Goal: Communication & Community: Answer question/provide support

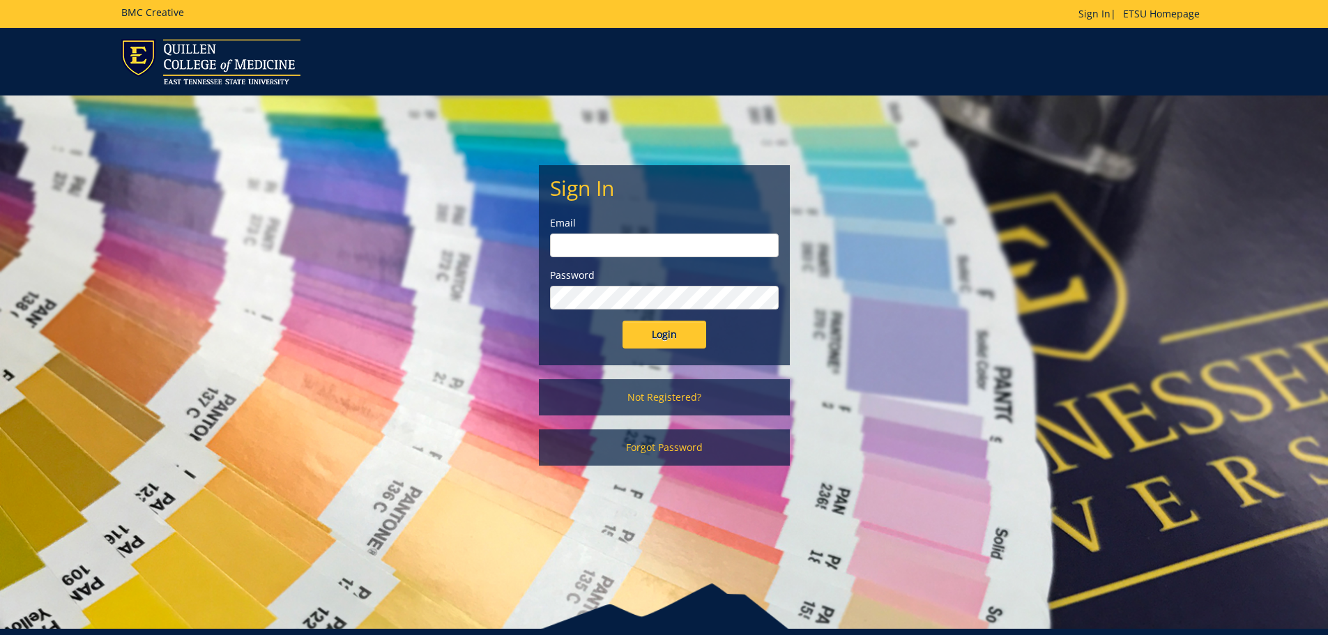
type input "[EMAIL_ADDRESS][DOMAIN_NAME]"
click at [672, 343] on input "Login" at bounding box center [665, 335] width 84 height 28
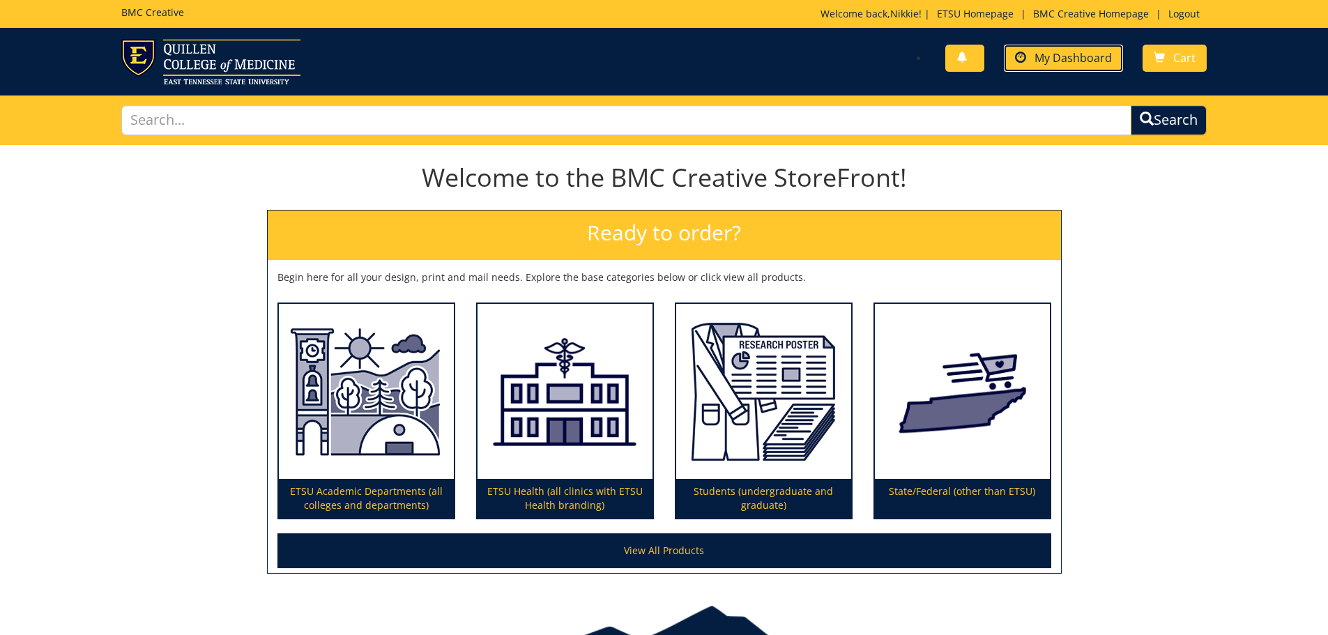
click at [1080, 59] on span "My Dashboard" at bounding box center [1073, 57] width 77 height 15
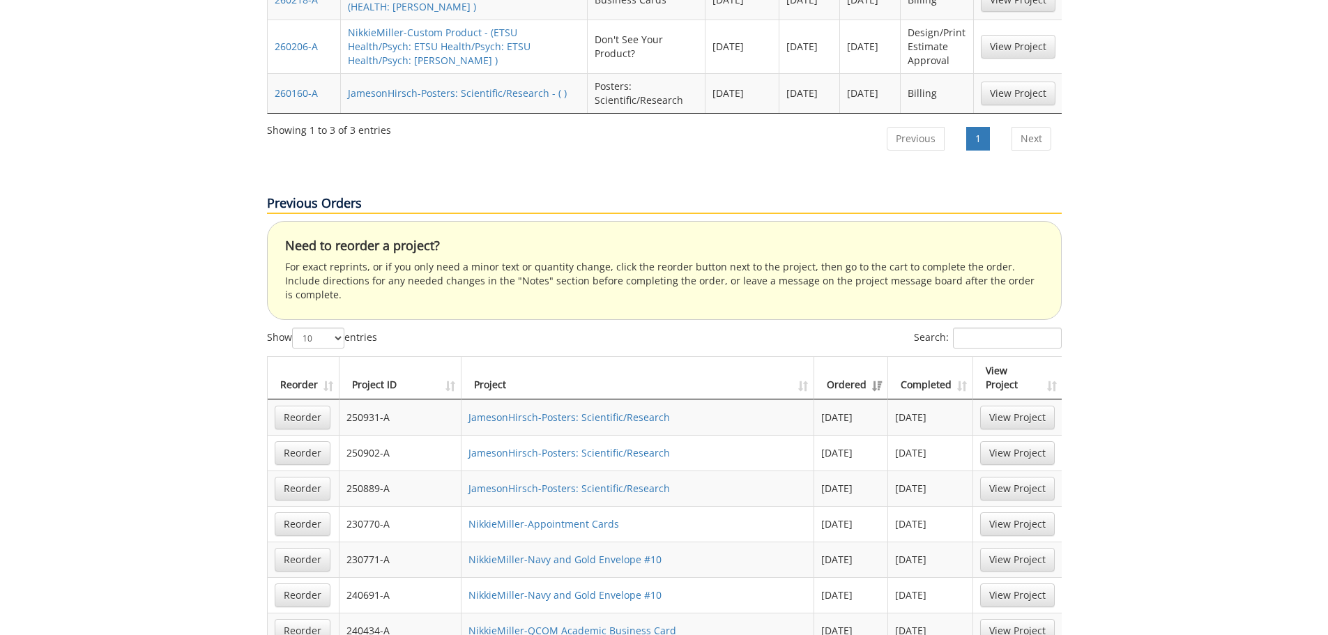
scroll to position [697, 0]
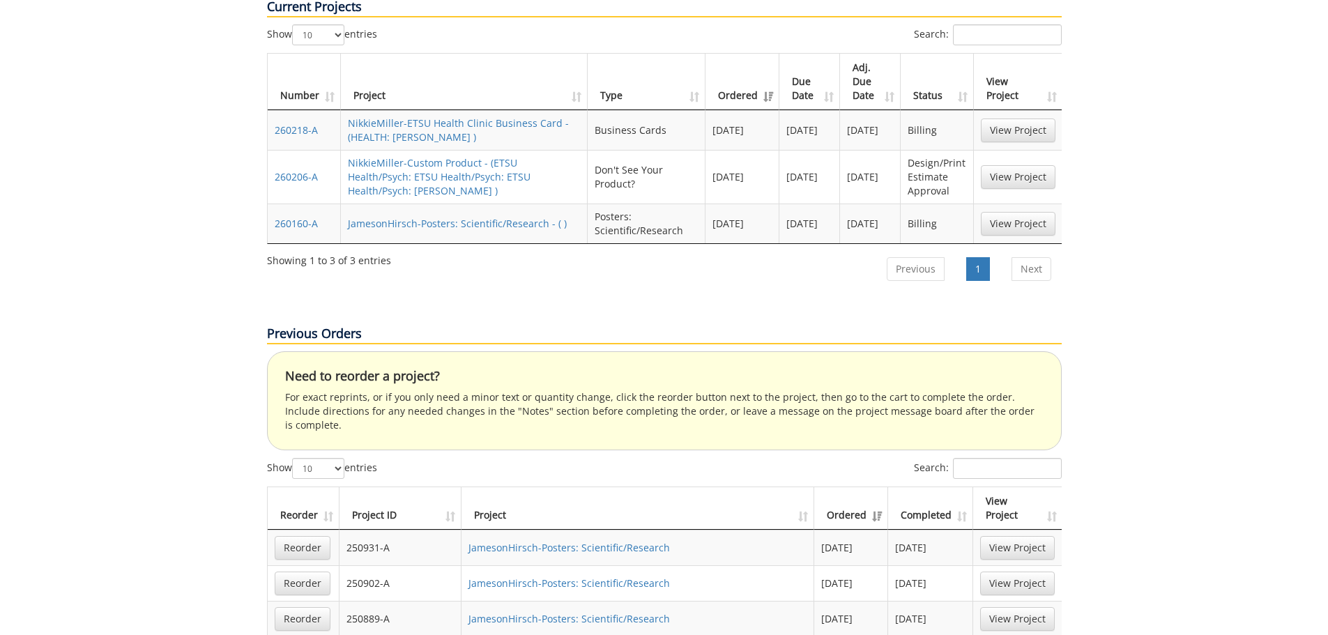
click at [856, 487] on th "Ordered" at bounding box center [852, 508] width 74 height 43
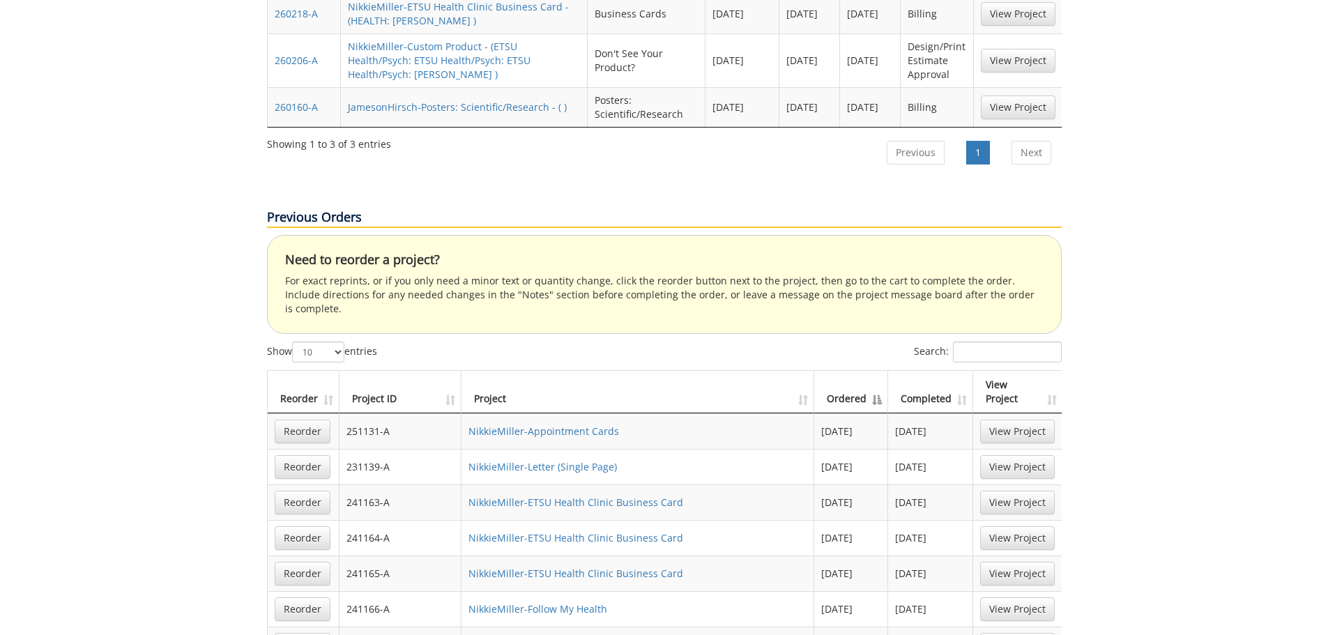
scroll to position [837, 0]
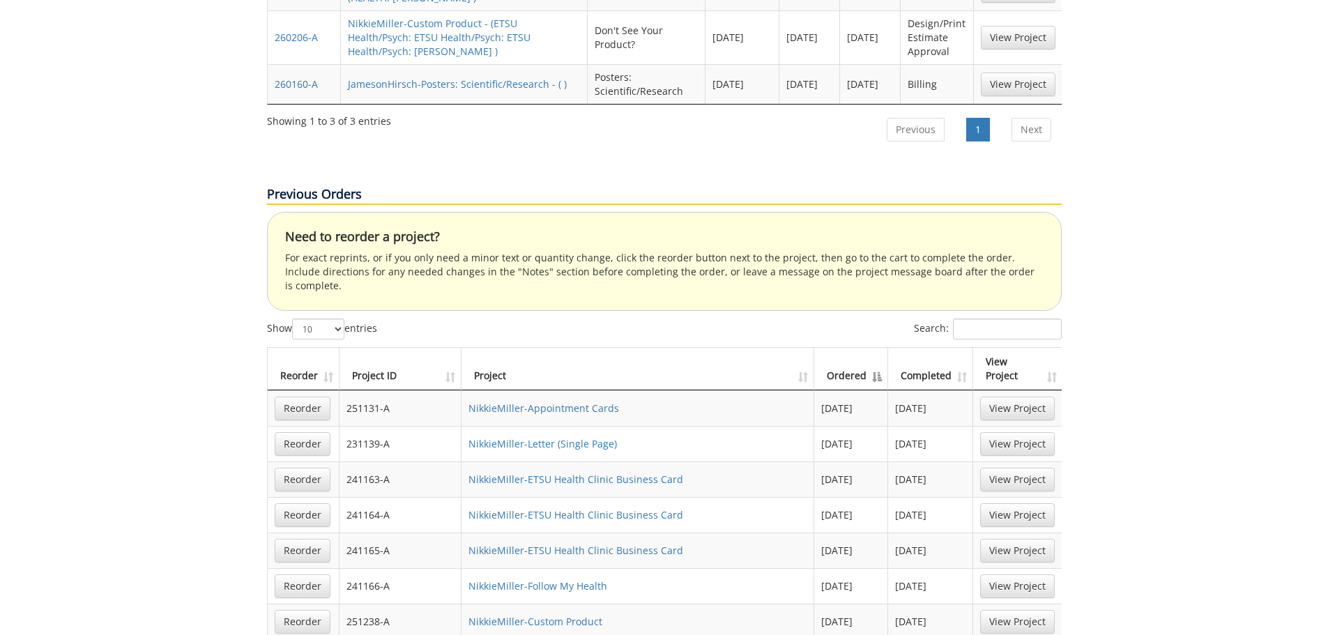
click at [856, 348] on th "Ordered" at bounding box center [852, 369] width 74 height 43
click at [939, 348] on th "Completed" at bounding box center [930, 369] width 85 height 43
click at [937, 348] on th "Completed" at bounding box center [930, 369] width 85 height 43
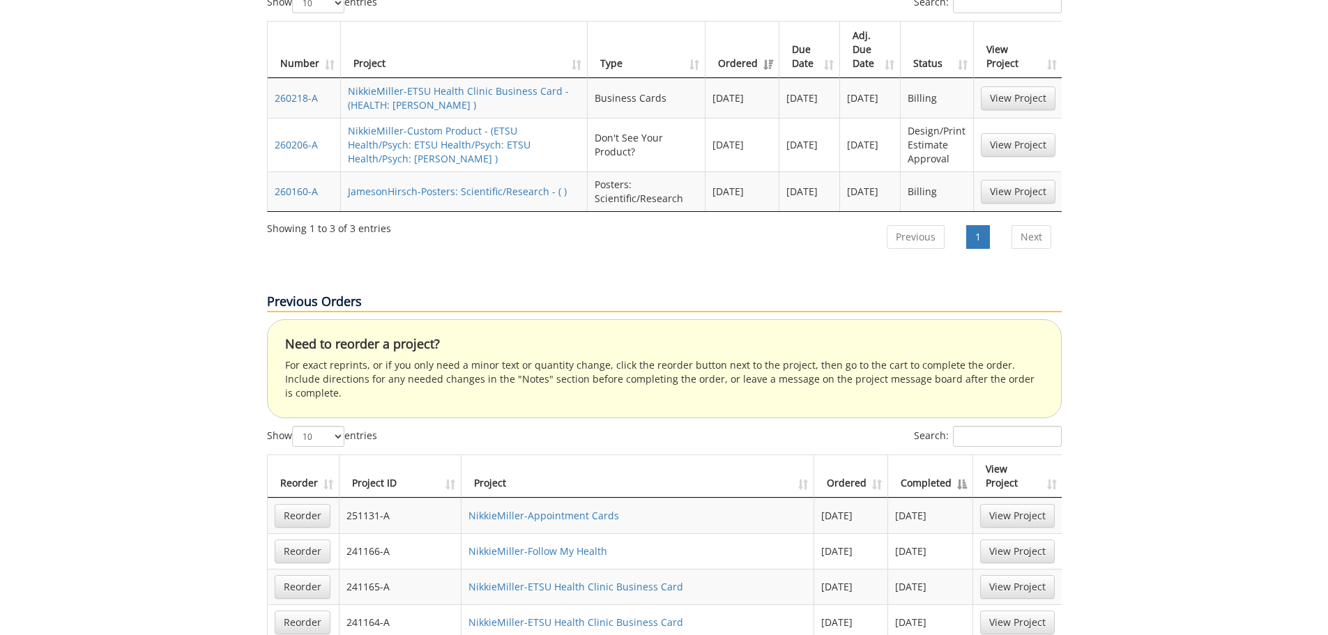
scroll to position [558, 0]
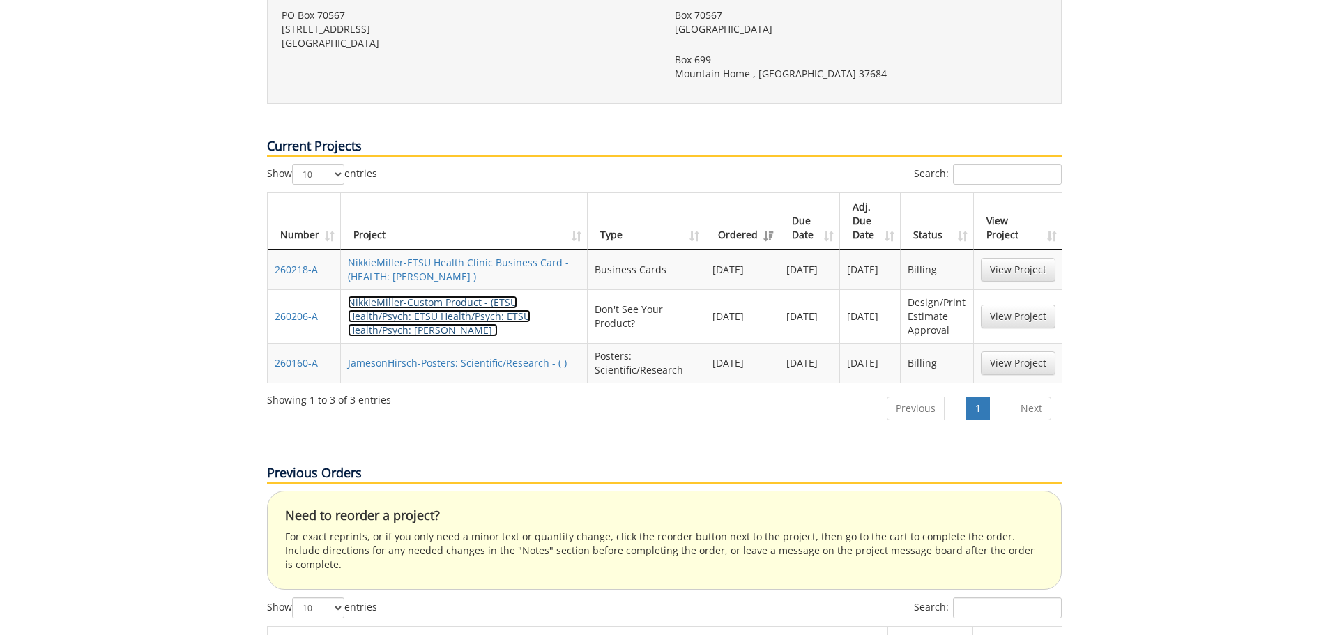
click at [448, 296] on link "NikkieMiller-Custom Product - (ETSU Health/Psych: ETSU Health/Psych: ETSU Healt…" at bounding box center [439, 316] width 183 height 41
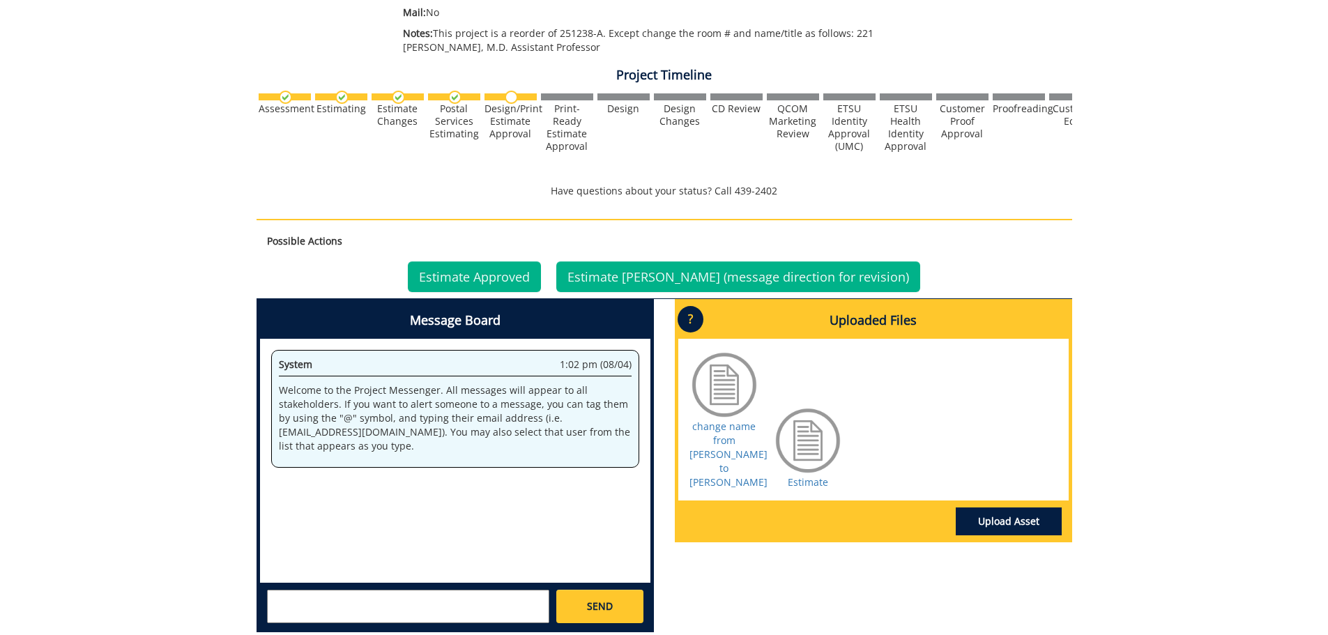
scroll to position [349, 0]
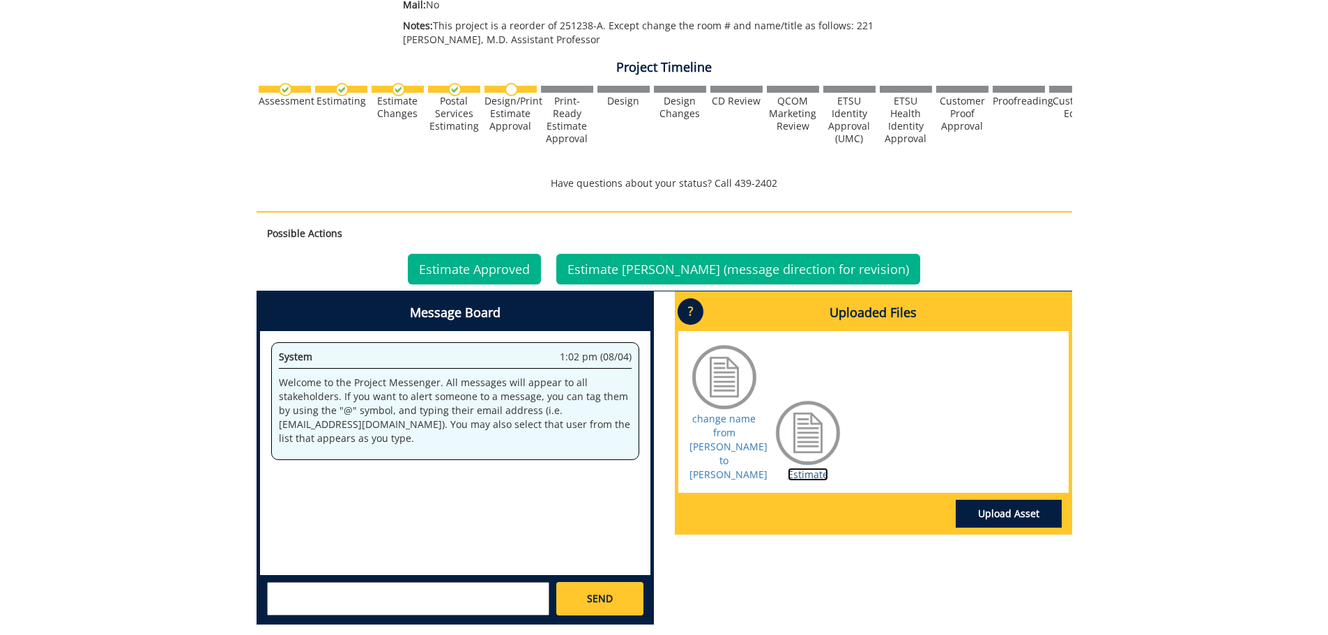
click at [810, 478] on link "Estimate" at bounding box center [808, 474] width 40 height 13
click at [722, 451] on link "change name from [PERSON_NAME] to [PERSON_NAME]" at bounding box center [729, 446] width 78 height 69
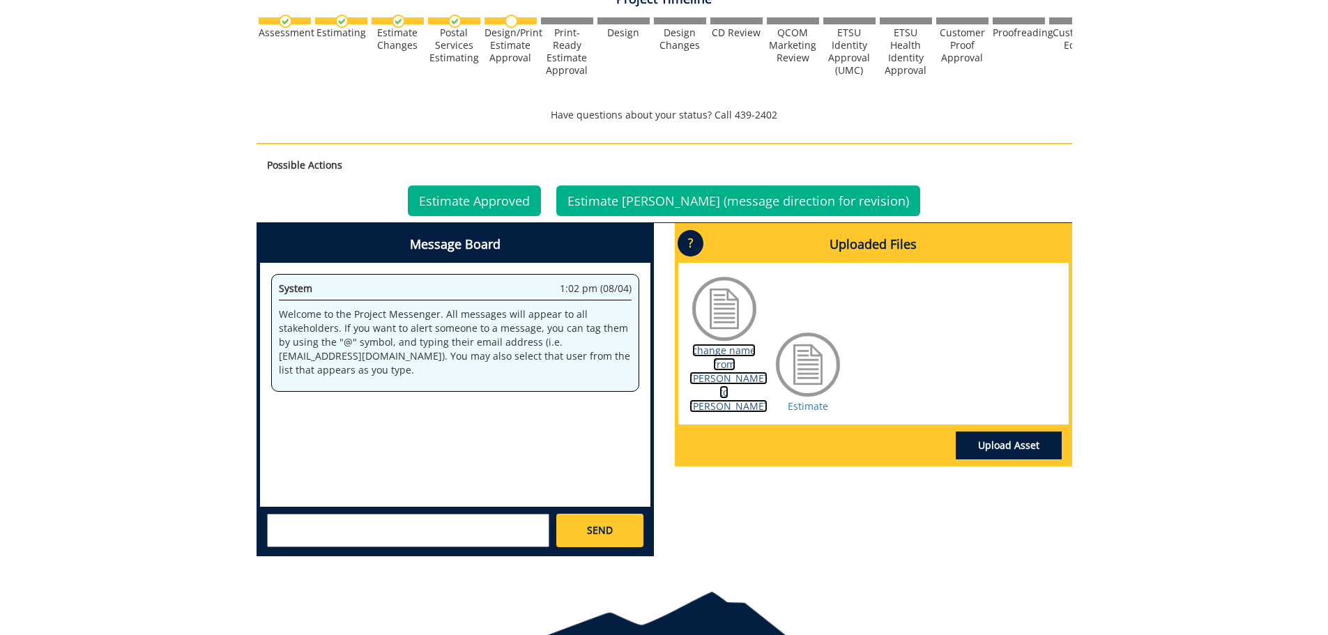
scroll to position [418, 0]
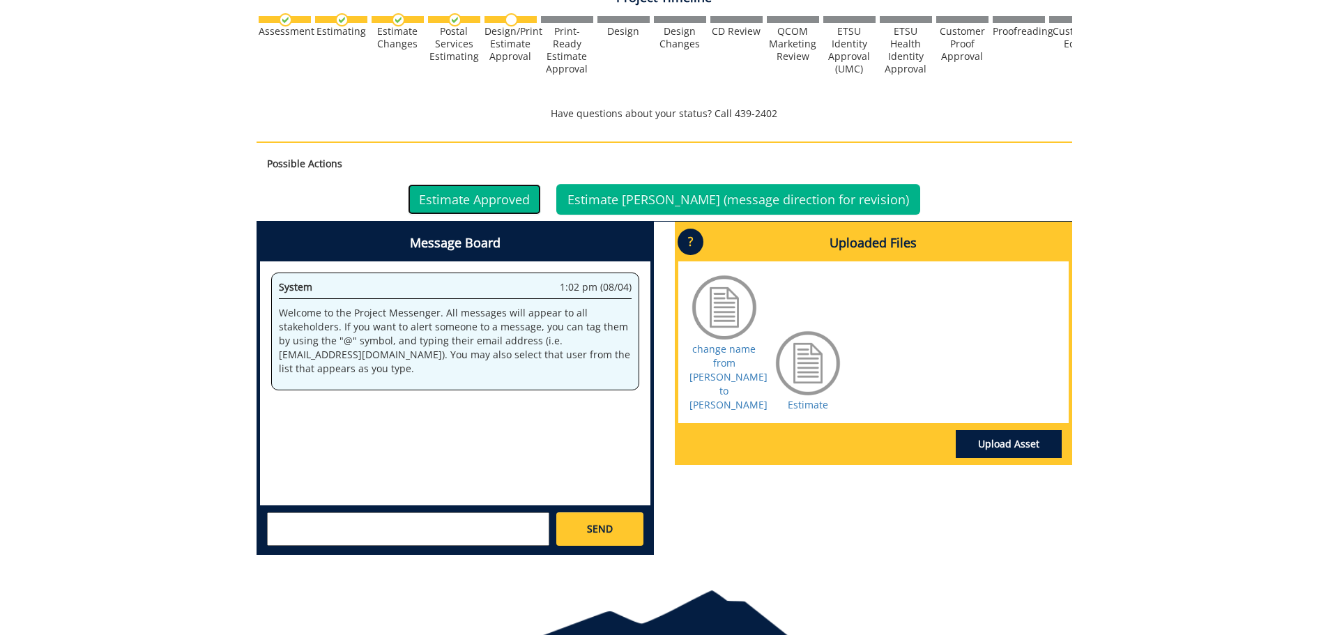
click at [522, 203] on link "Estimate Approved" at bounding box center [474, 199] width 133 height 31
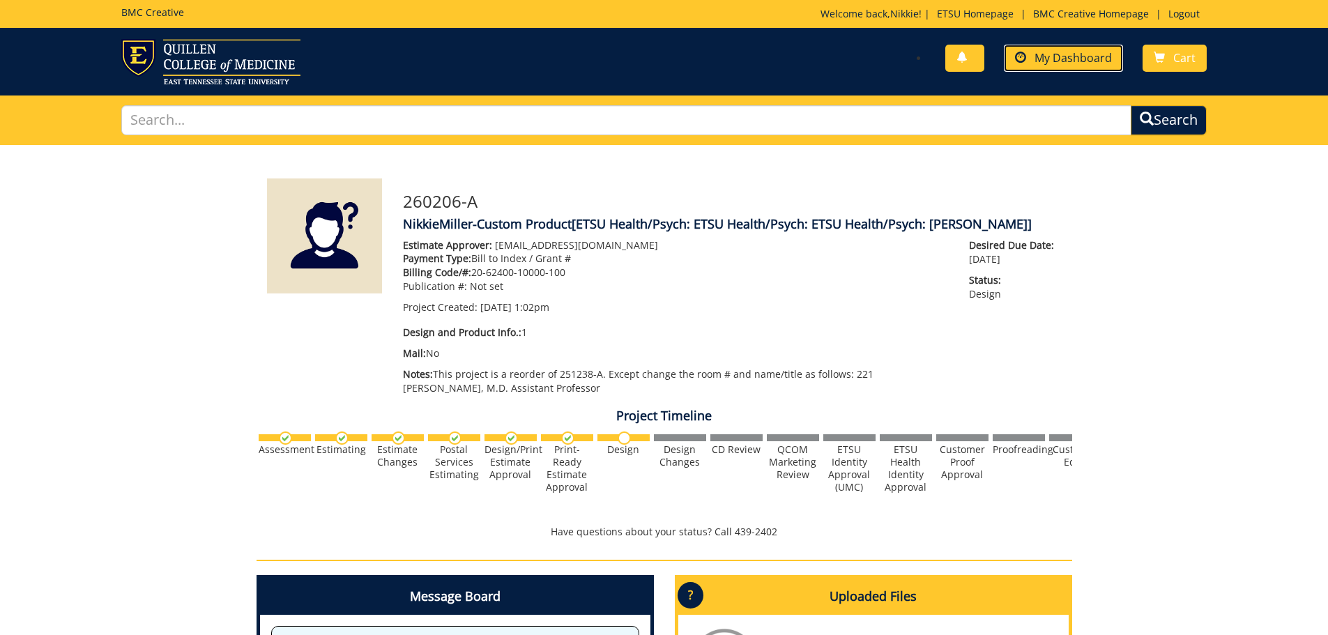
click at [1089, 59] on span "My Dashboard" at bounding box center [1073, 57] width 77 height 15
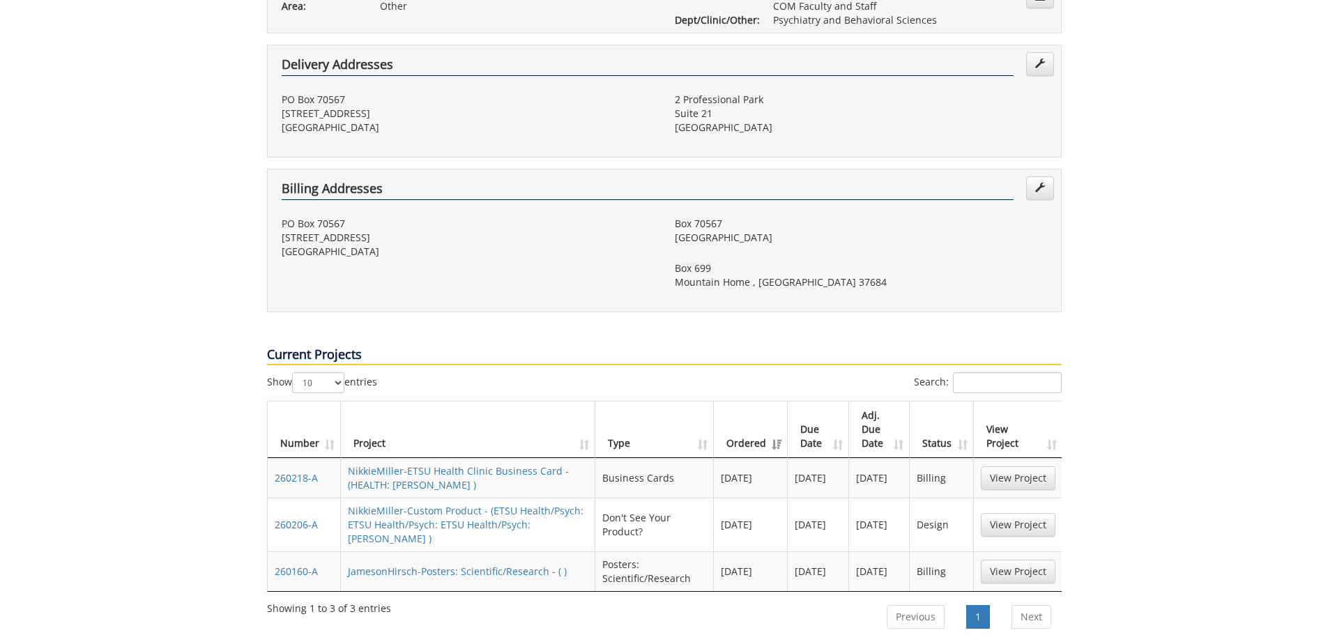
scroll to position [349, 0]
click at [1033, 467] on link "View Project" at bounding box center [1018, 479] width 75 height 24
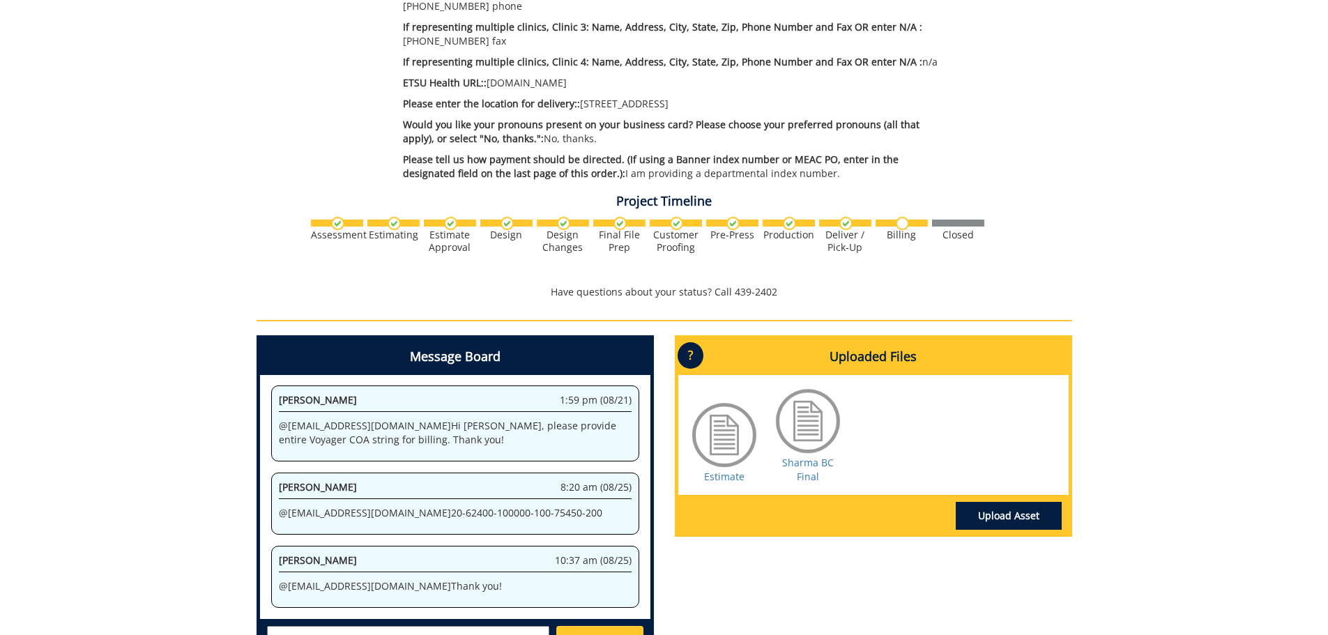
scroll to position [558, 0]
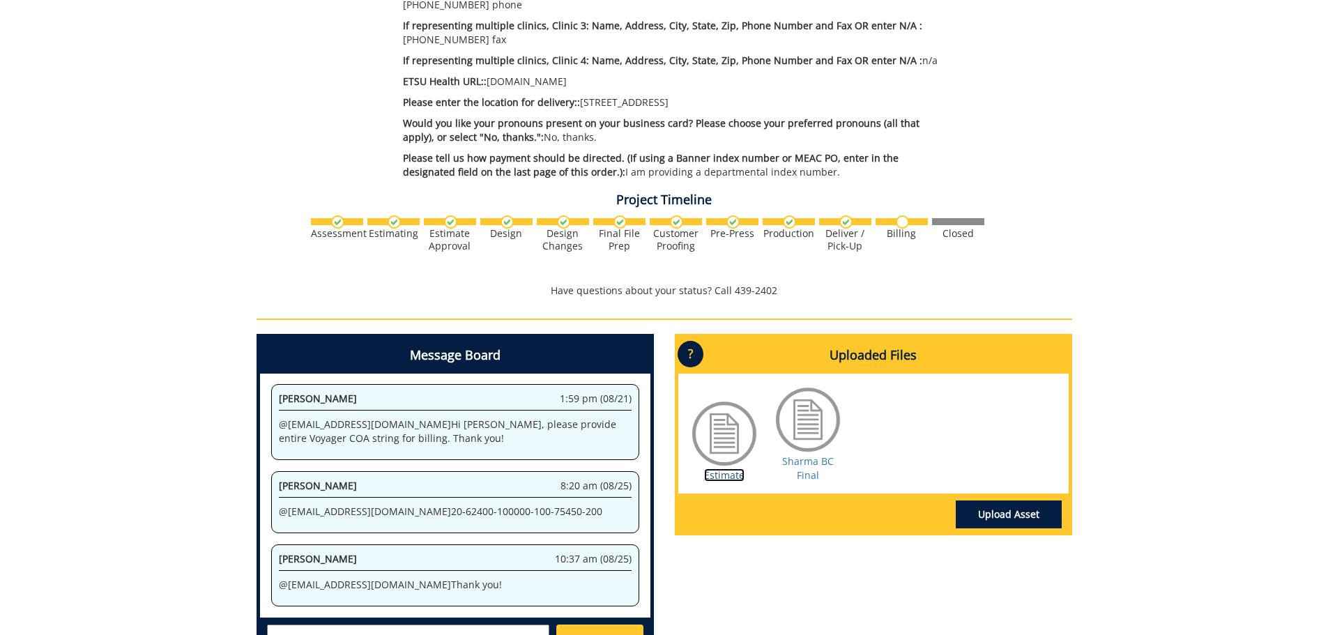
click at [726, 478] on link "Estimate" at bounding box center [724, 475] width 40 height 13
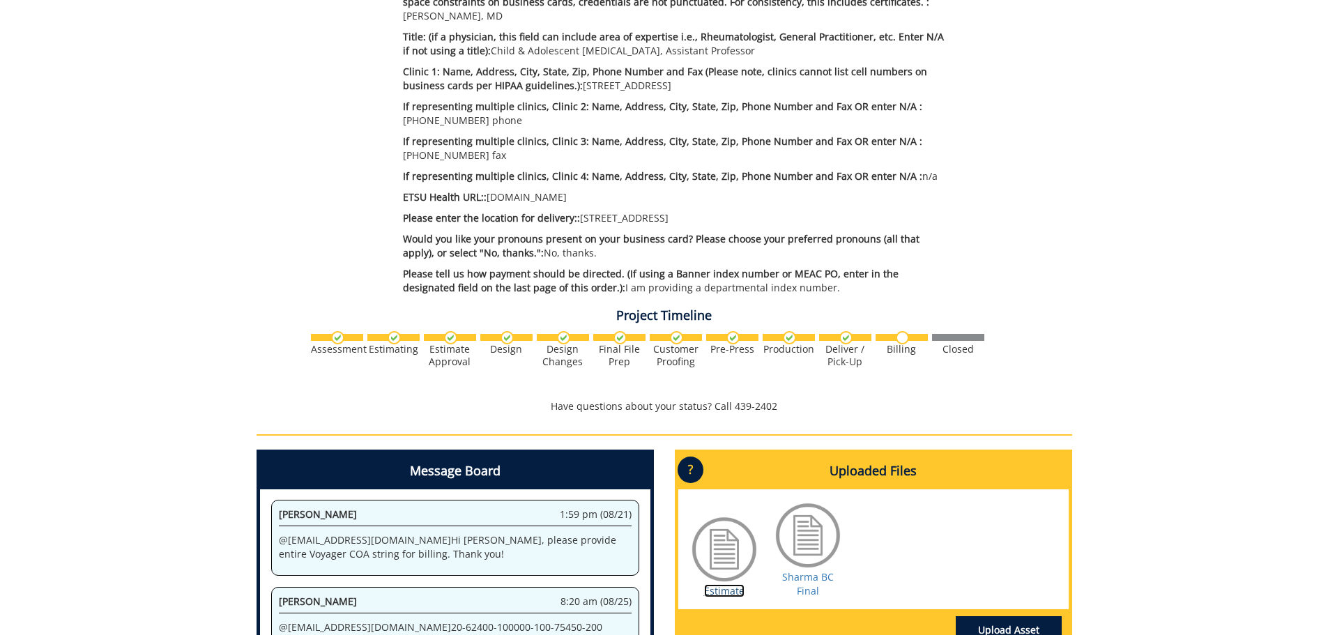
scroll to position [279, 0]
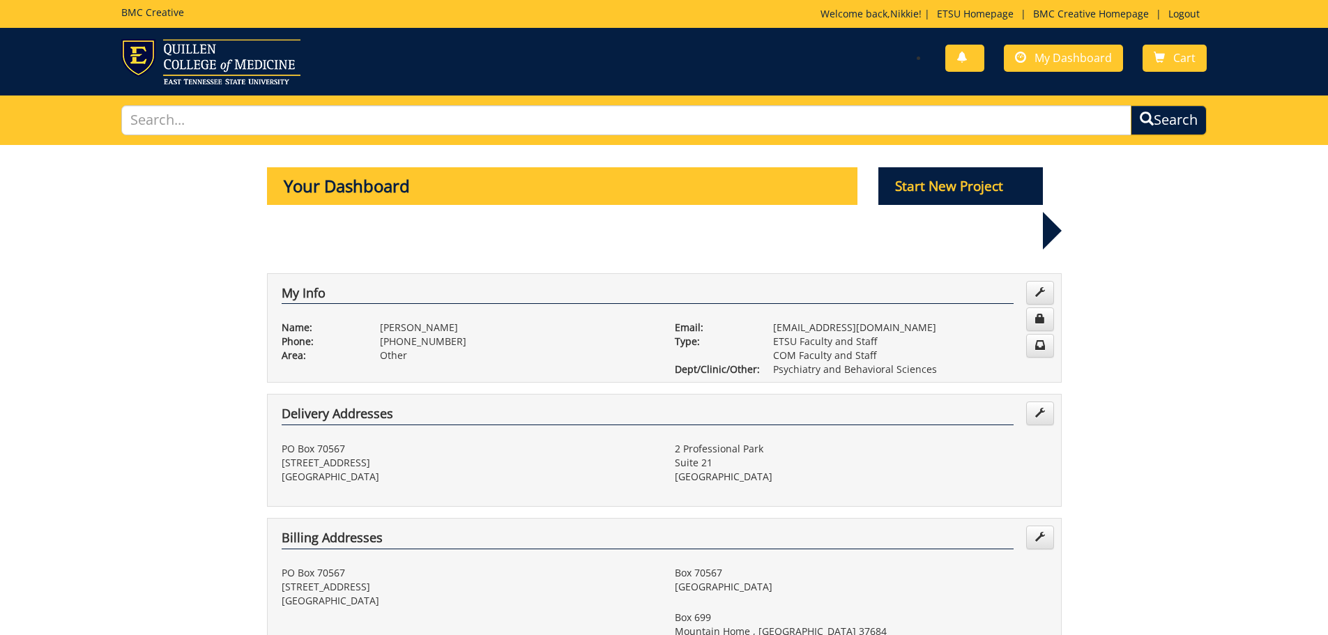
scroll to position [349, 0]
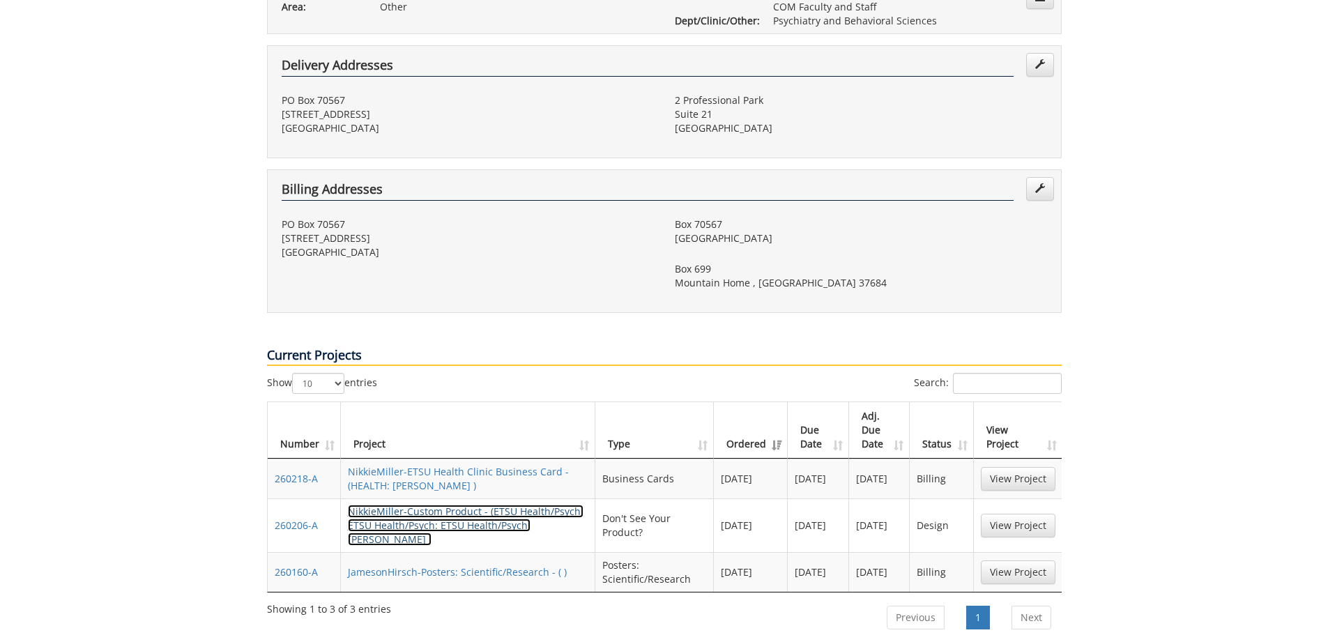
click at [528, 505] on link "NikkieMiller-Custom Product - (ETSU Health/Psych: ETSU Health/Psych: ETSU Healt…" at bounding box center [466, 525] width 236 height 41
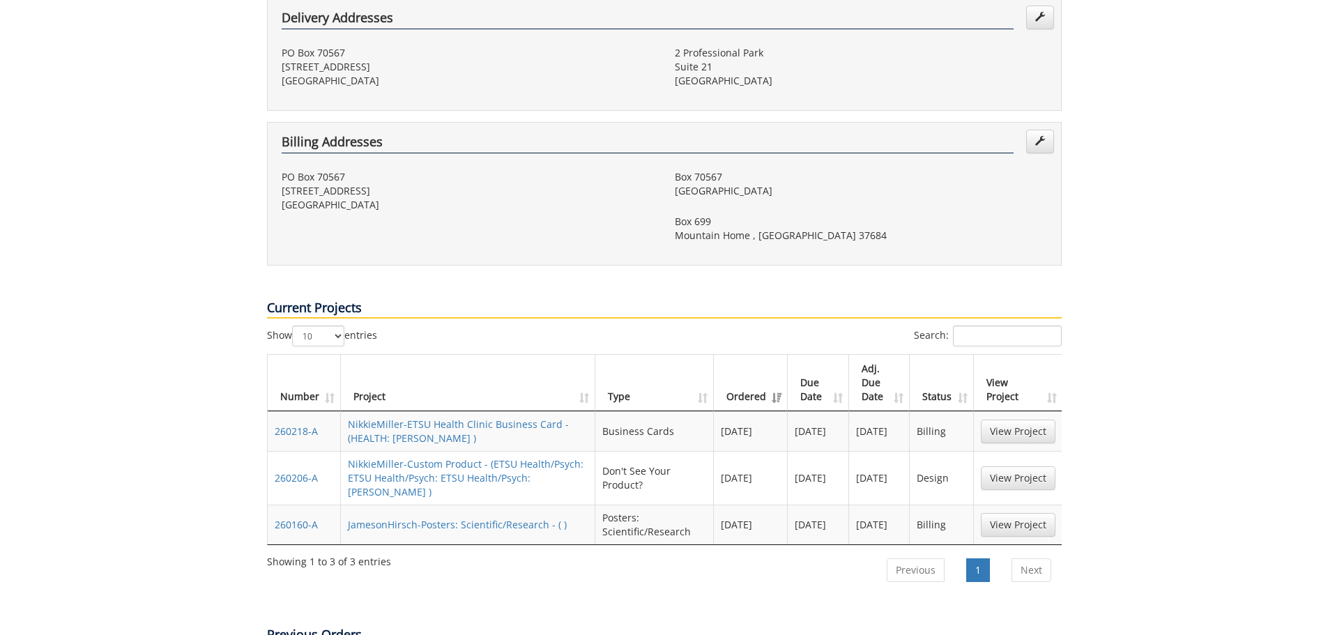
scroll to position [418, 0]
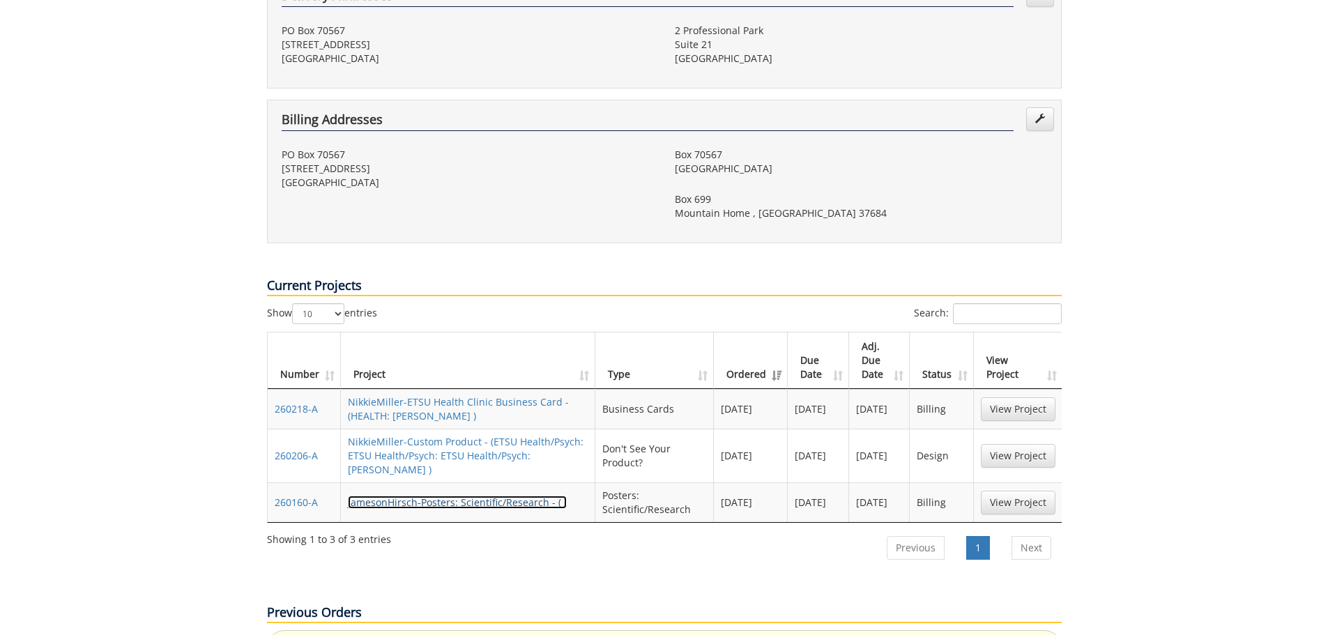
click at [496, 496] on link "JamesonHirsch-Posters: Scientific/Research - ( )" at bounding box center [457, 502] width 219 height 13
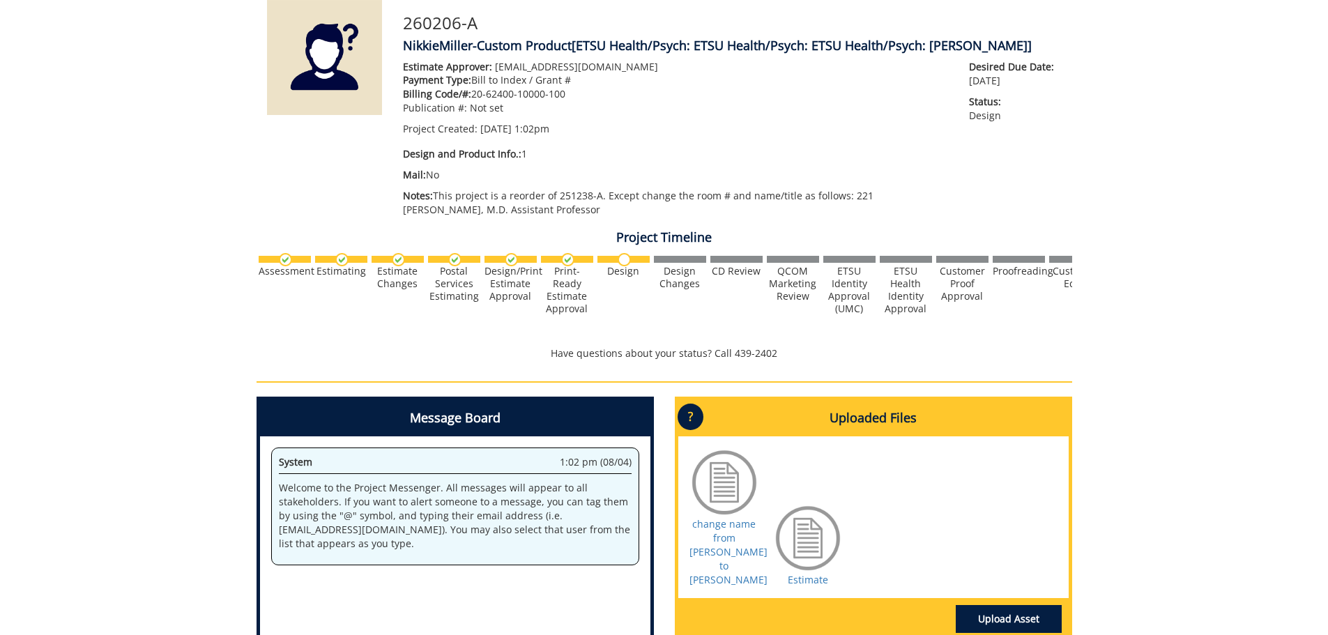
scroll to position [70, 0]
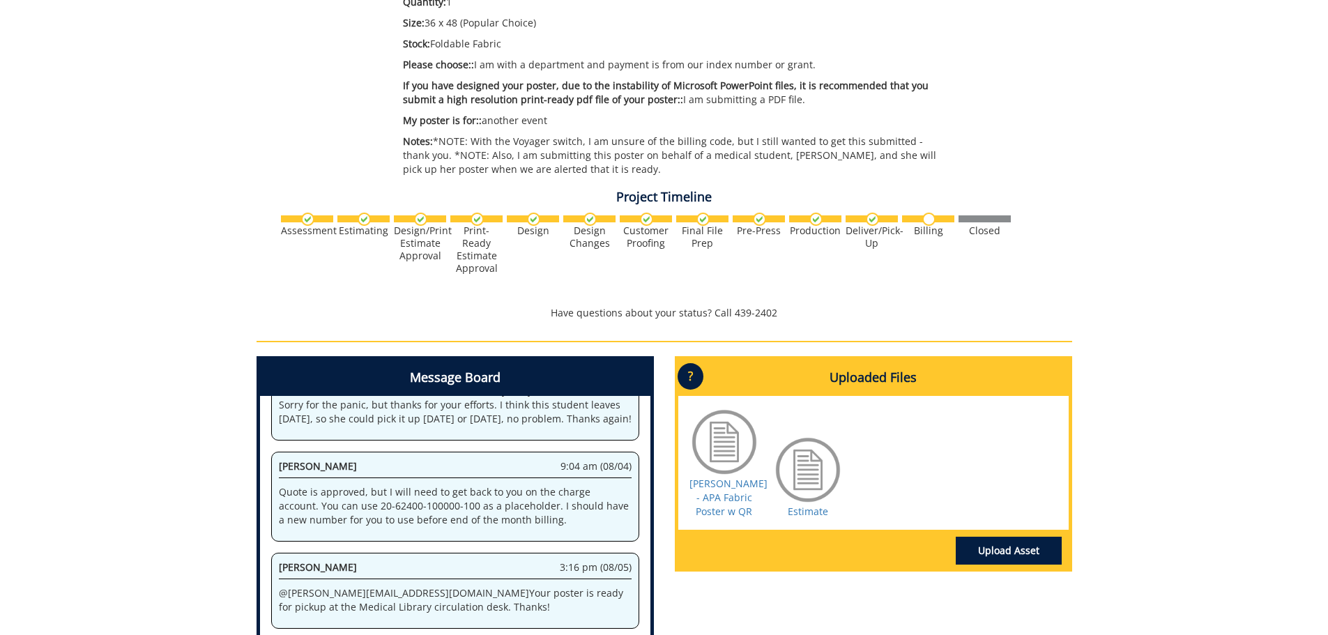
scroll to position [488, 0]
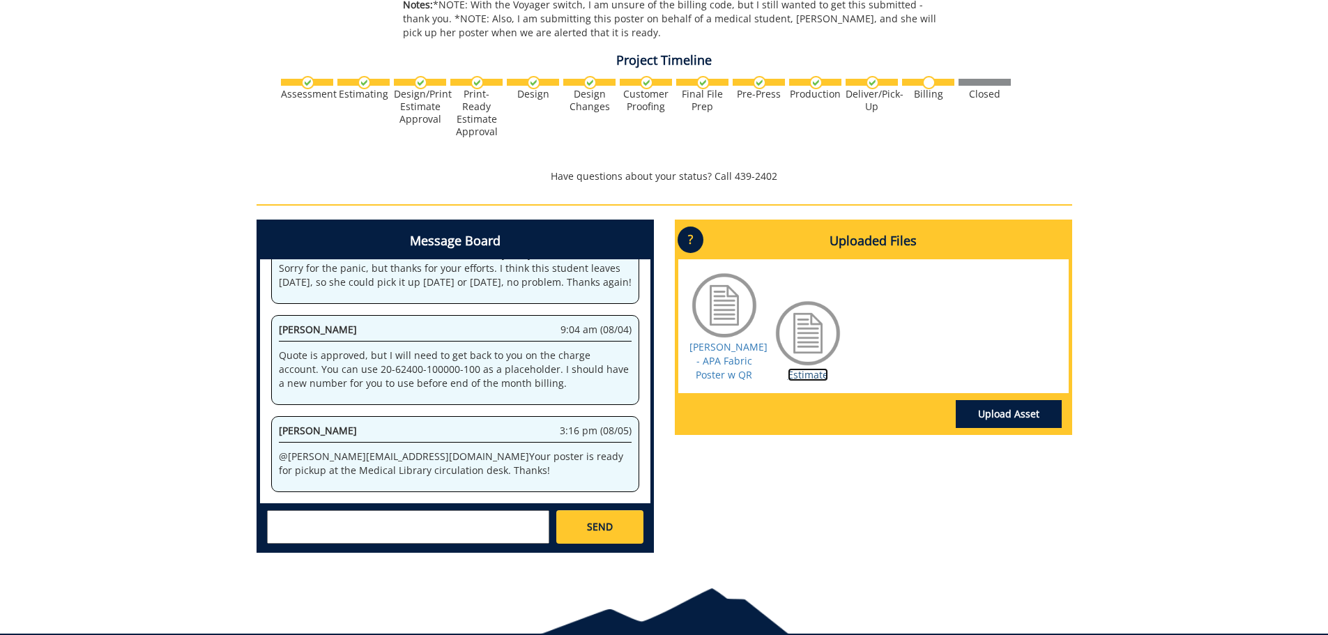
click at [810, 380] on link "Estimate" at bounding box center [808, 374] width 40 height 13
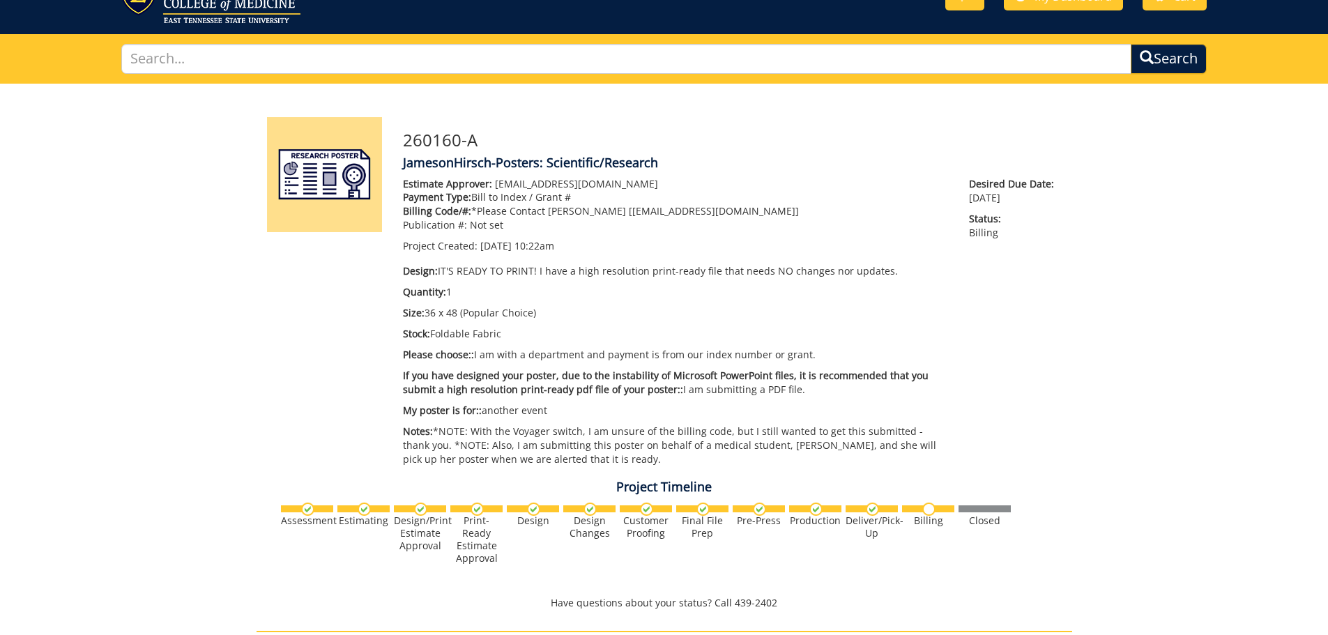
scroll to position [0, 0]
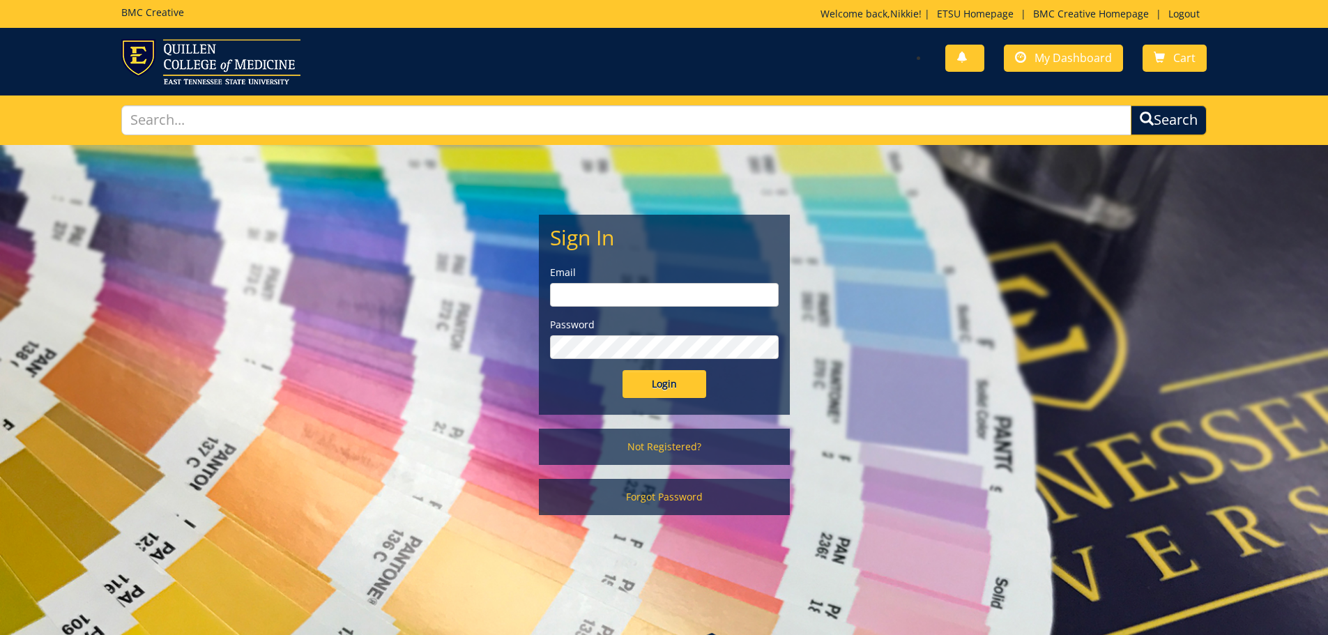
type input "millerna2@etsu.edu"
click at [644, 393] on input "Login" at bounding box center [665, 384] width 84 height 28
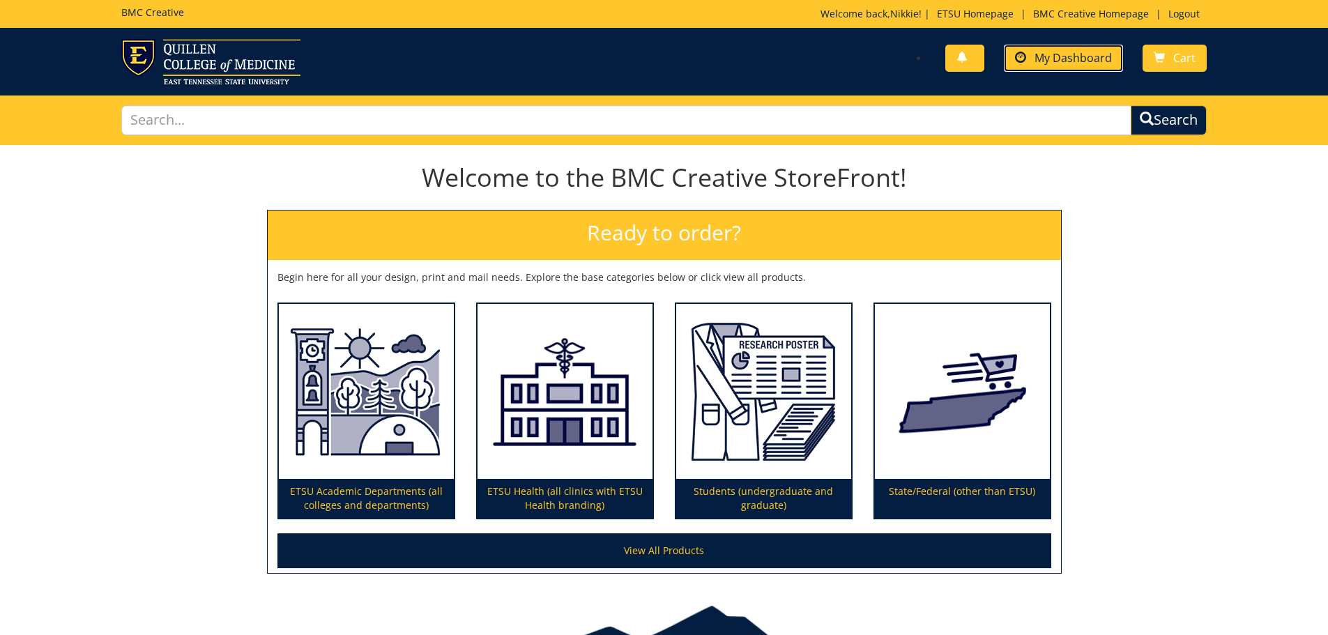
click at [1094, 54] on span "My Dashboard" at bounding box center [1073, 57] width 77 height 15
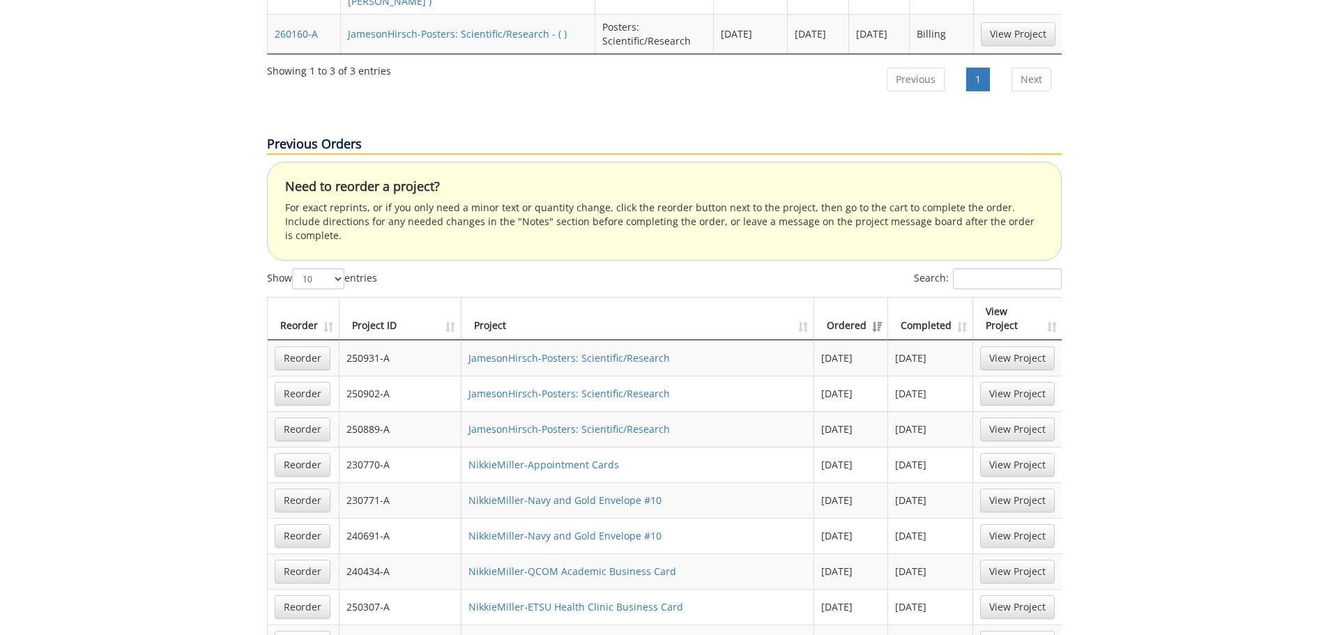
scroll to position [976, 0]
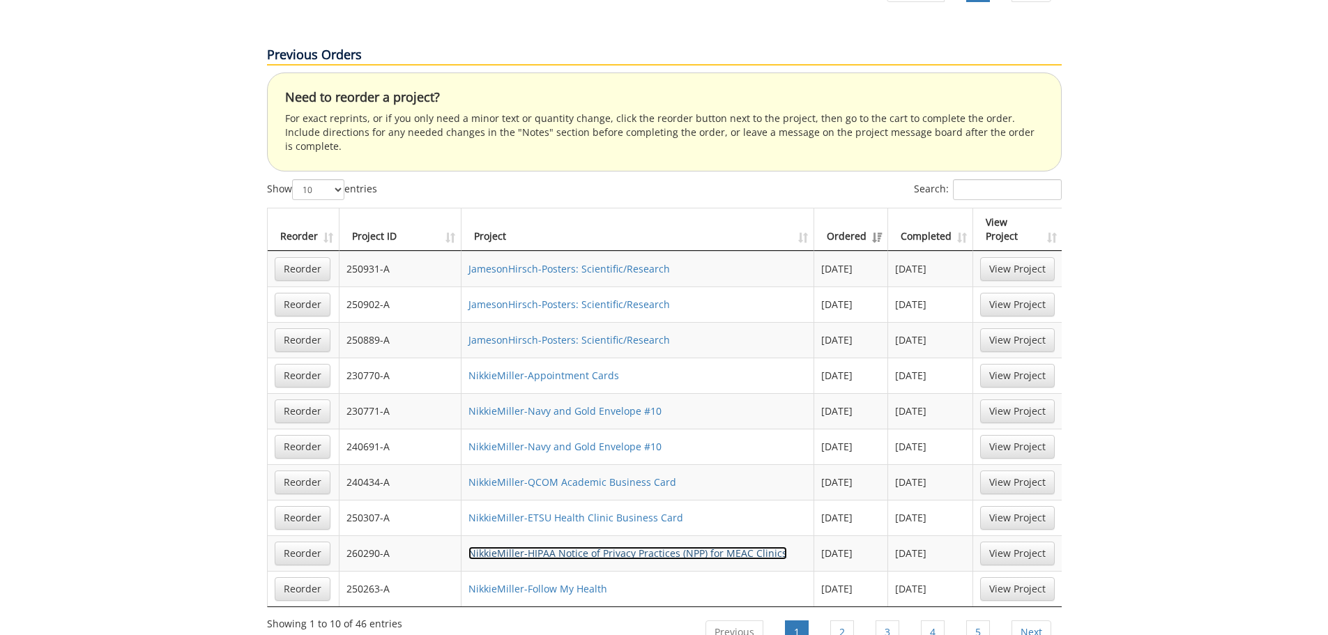
click at [660, 547] on link "NikkieMiller-HIPAA Notice of Privacy Practices (NPP) for MEAC Clinics" at bounding box center [628, 553] width 319 height 13
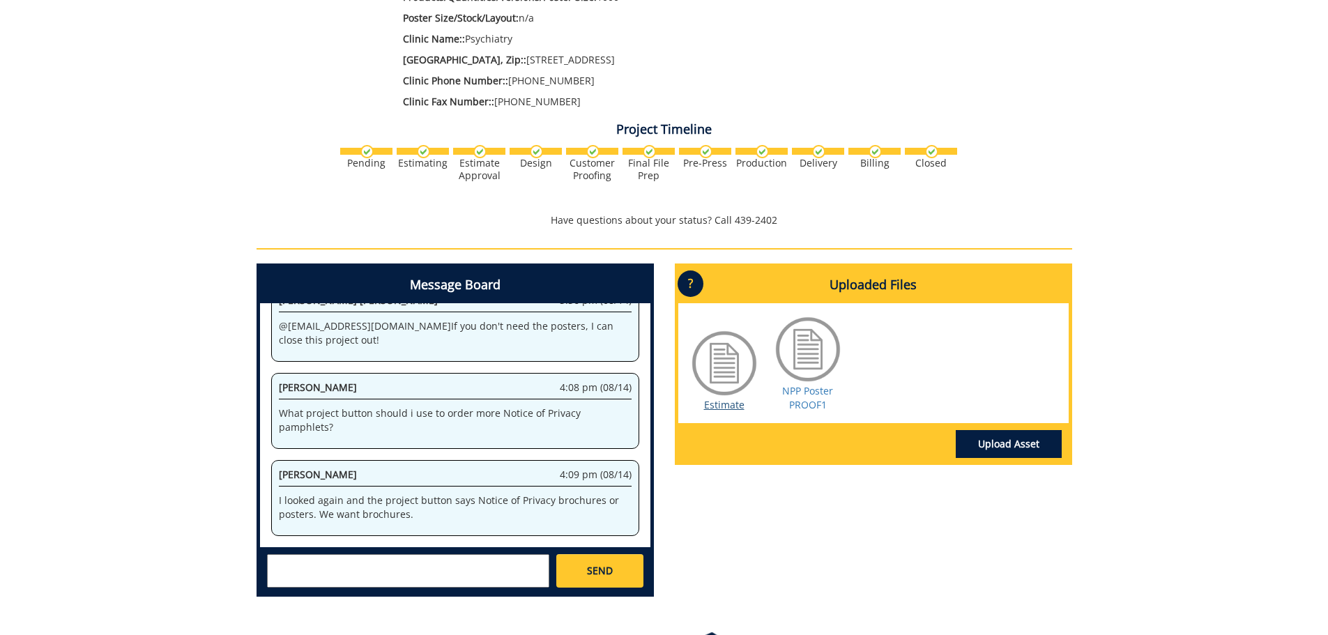
scroll to position [418, 0]
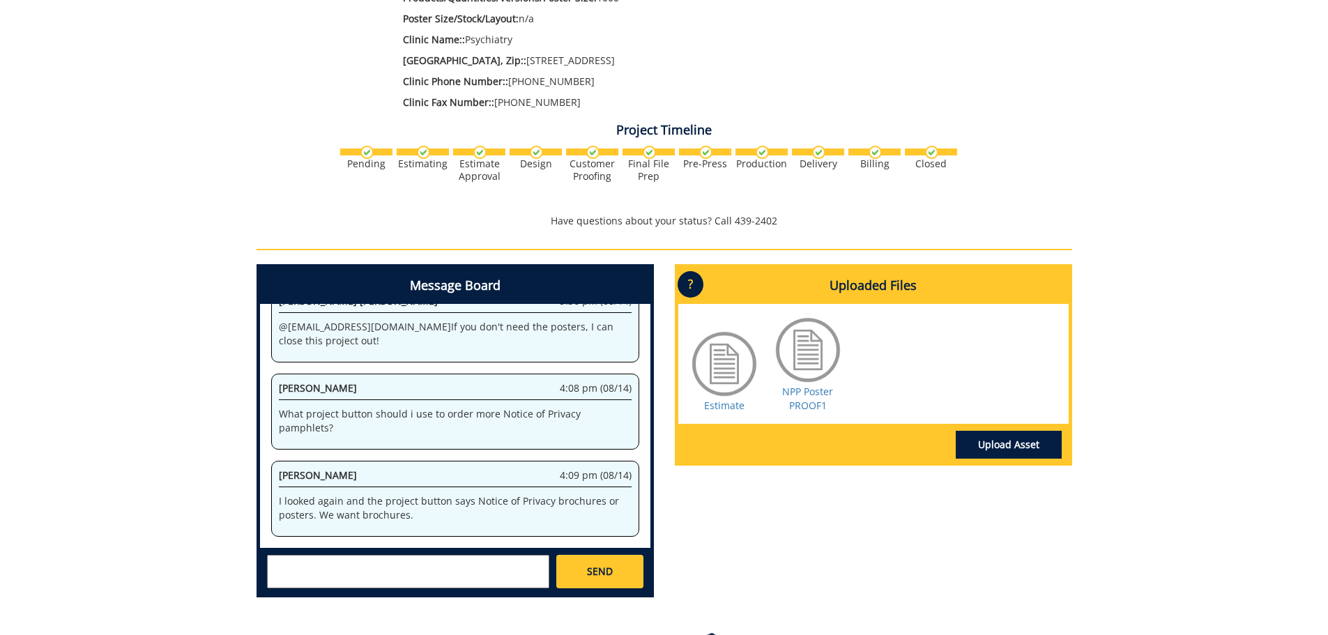
click at [396, 556] on textarea at bounding box center [408, 571] width 282 height 33
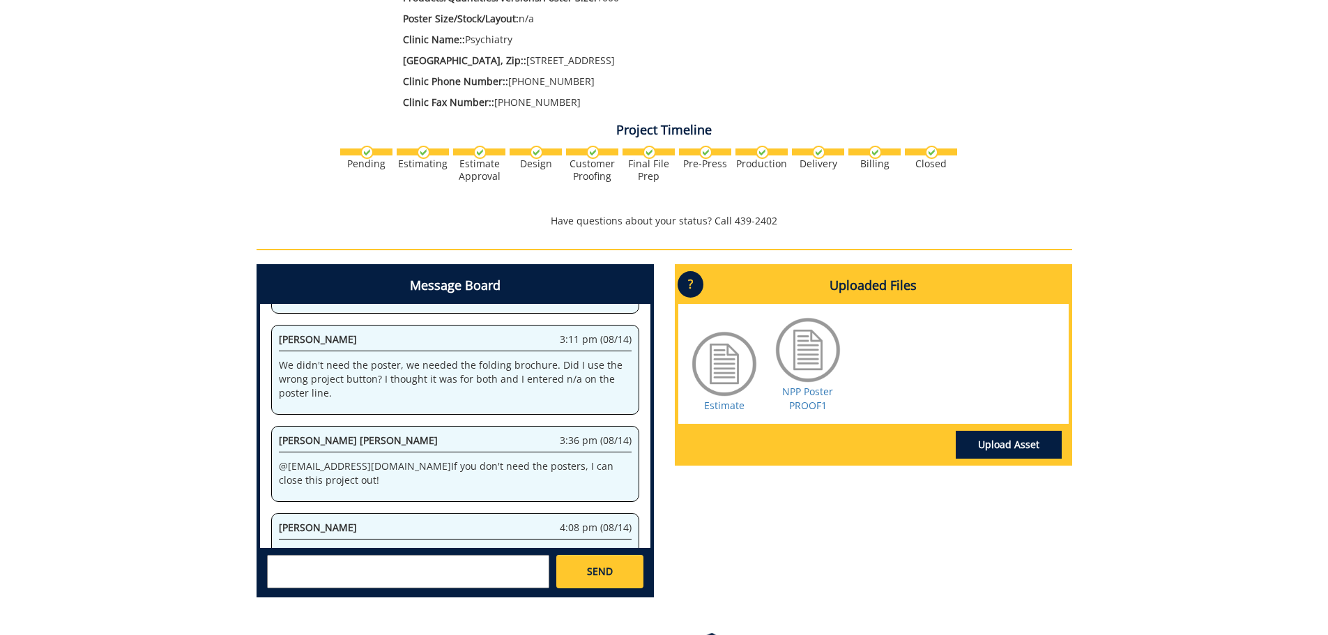
scroll to position [189, 0]
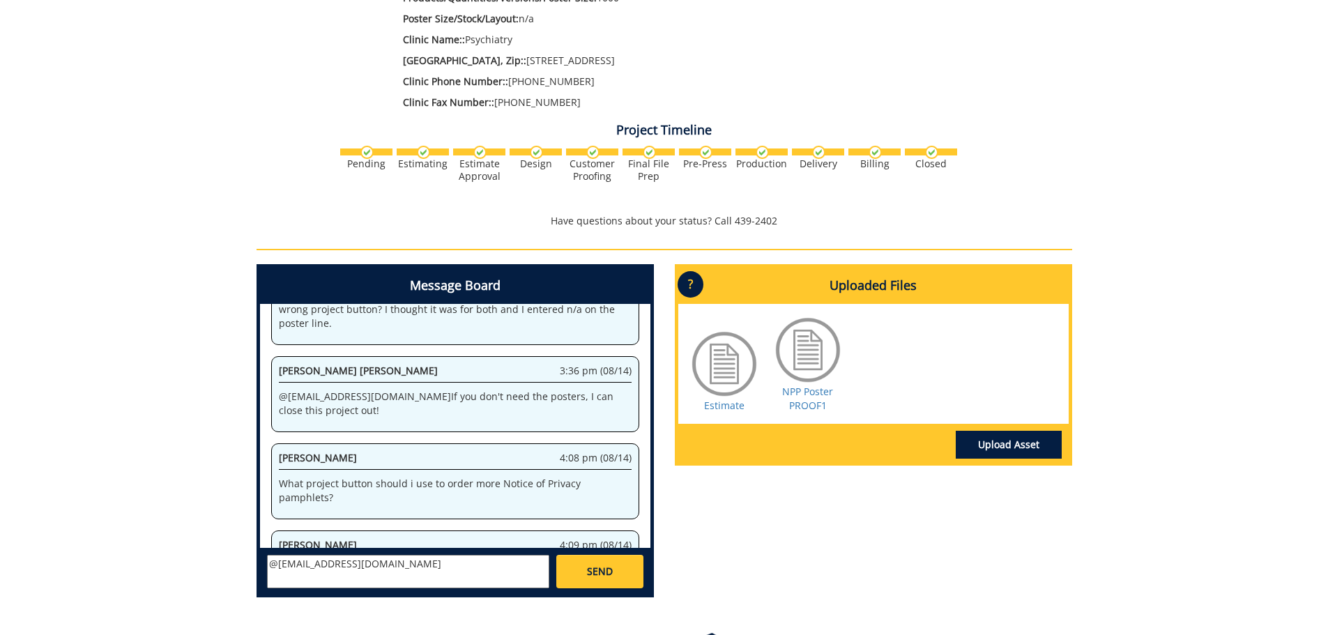
type textarea "@[EMAIL_ADDRESS][DOMAIN_NAME]"
click at [608, 565] on span "SEND" at bounding box center [600, 572] width 26 height 14
